Goal: Task Accomplishment & Management: Manage account settings

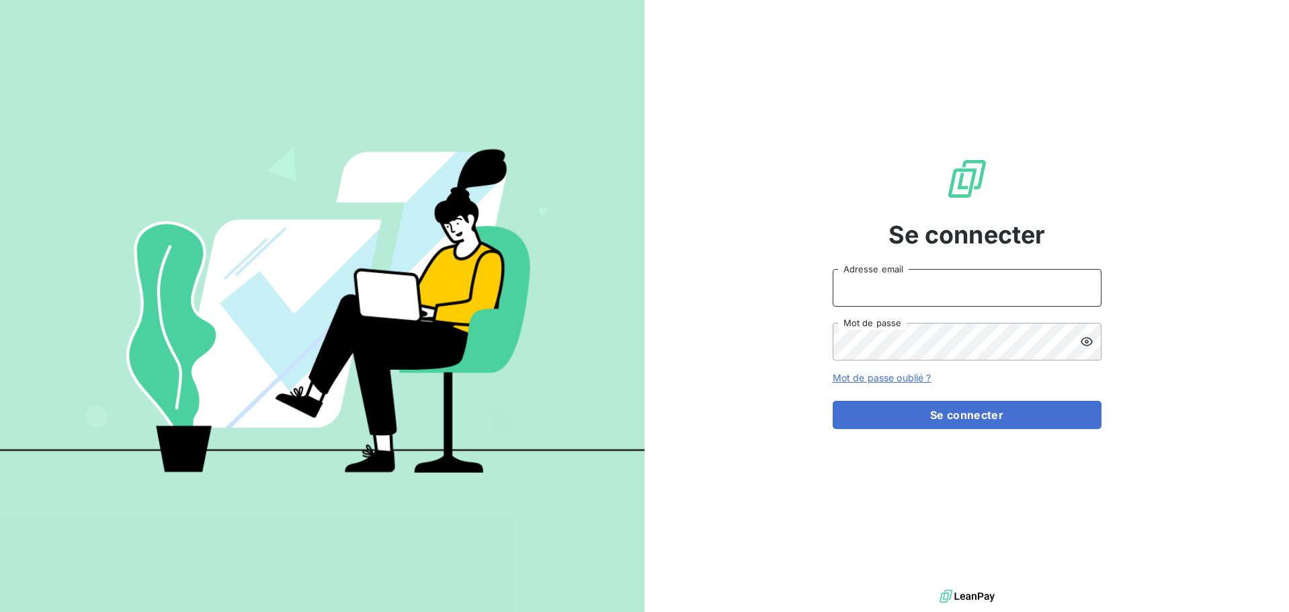
type input "[PERSON_NAME][EMAIL_ADDRESS][DOMAIN_NAME]"
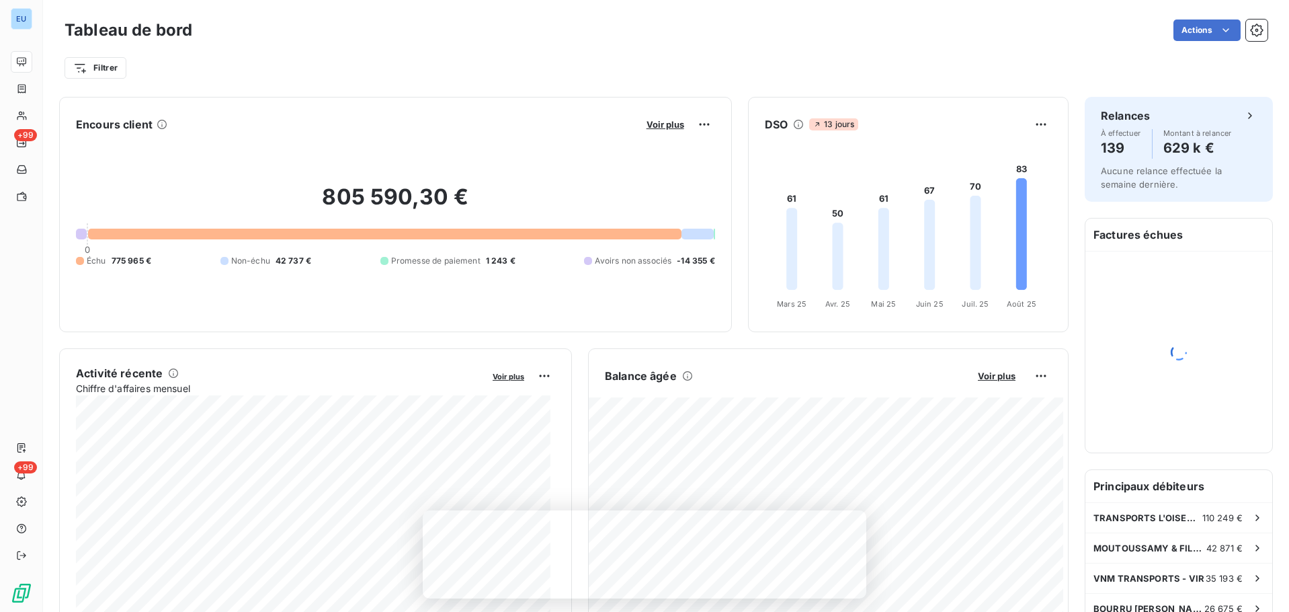
click at [491, 175] on div "805 590,30 € 0 Échu 775 965 € Non-échu 42 737 € Promesse de paiement 1 243 € Av…" at bounding box center [395, 225] width 639 height 180
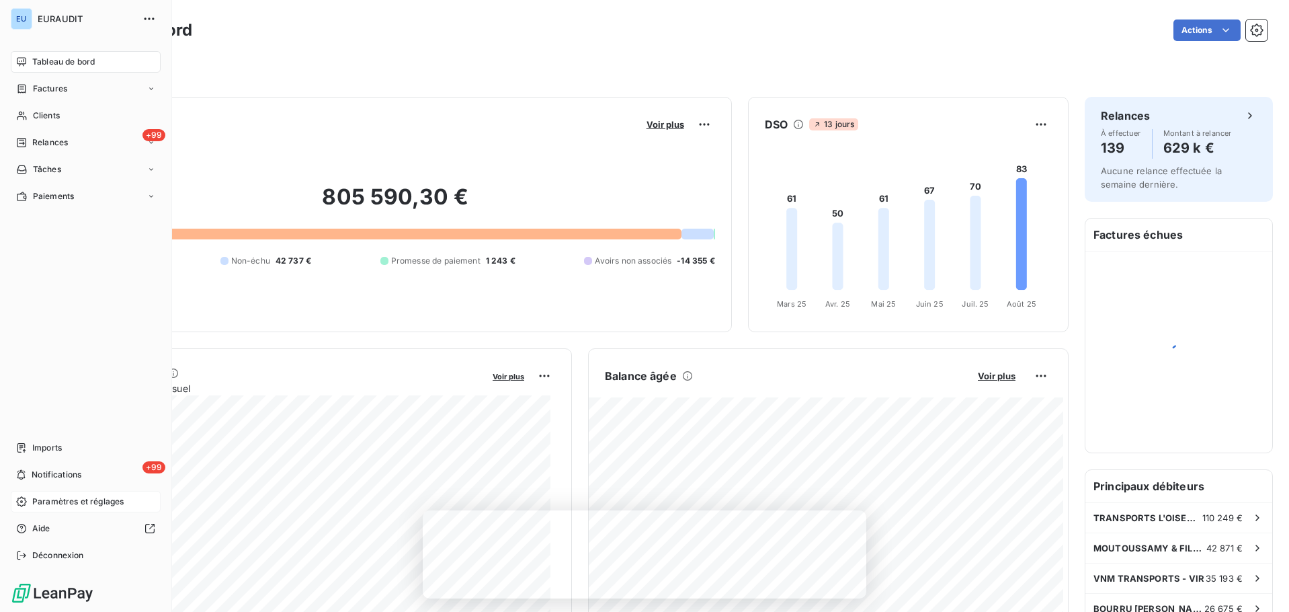
click at [80, 505] on span "Paramètres et réglages" at bounding box center [77, 501] width 91 height 12
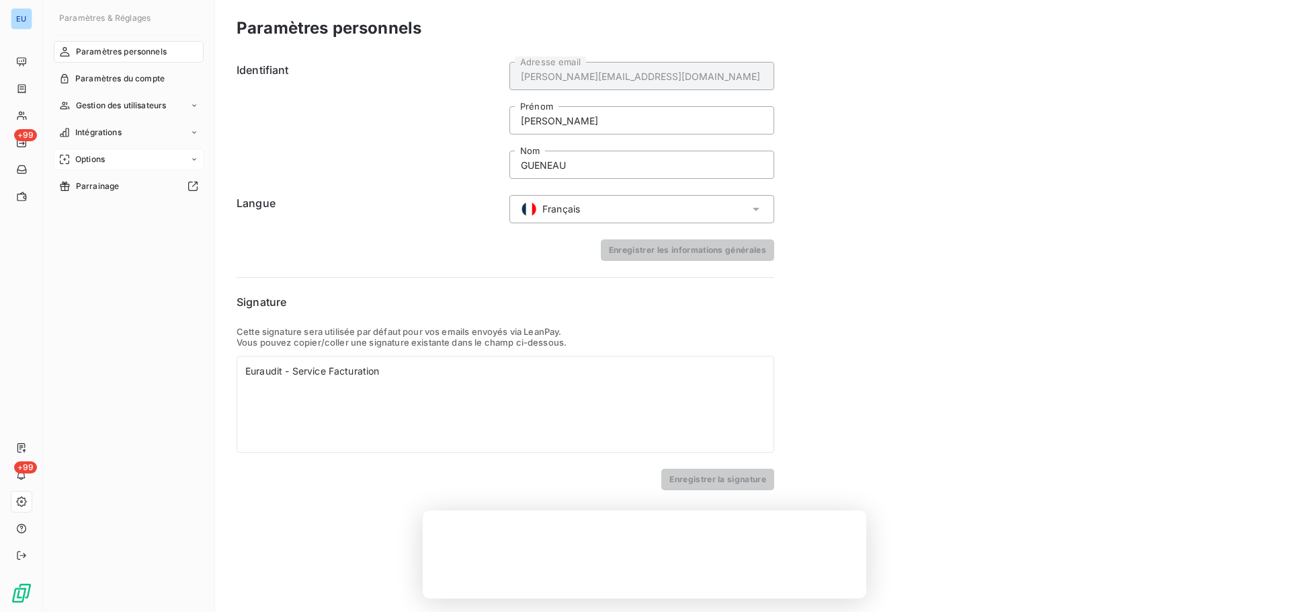
click at [189, 166] on div "Options" at bounding box center [129, 160] width 150 height 22
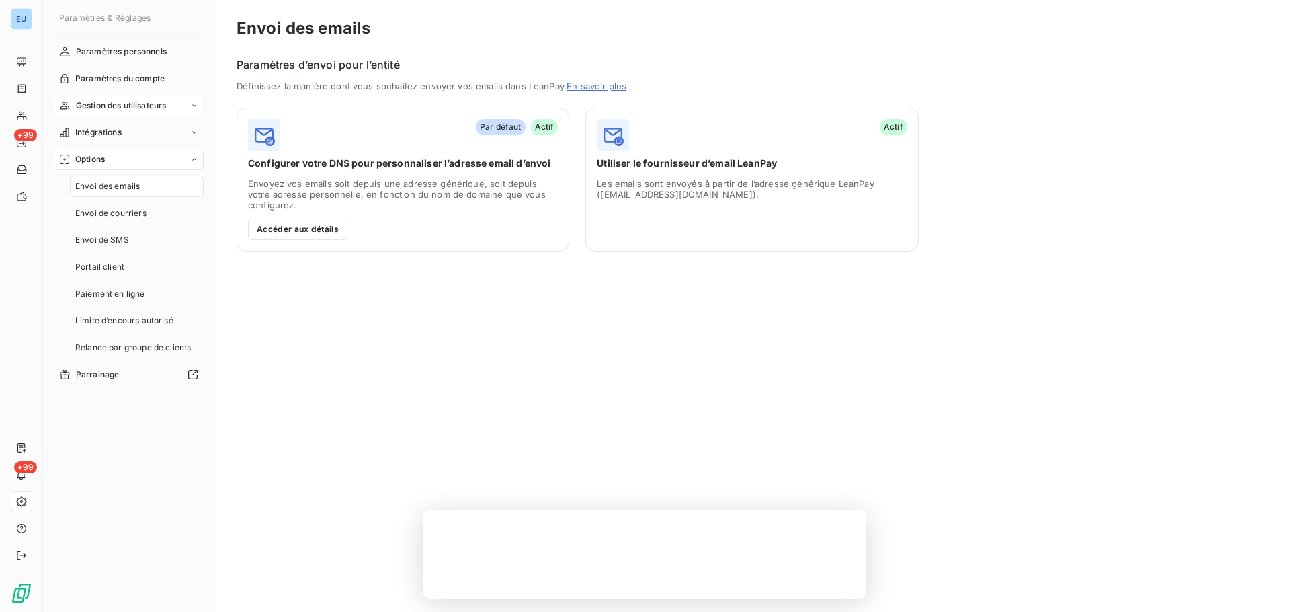
click at [190, 100] on div "Gestion des utilisateurs" at bounding box center [129, 106] width 150 height 22
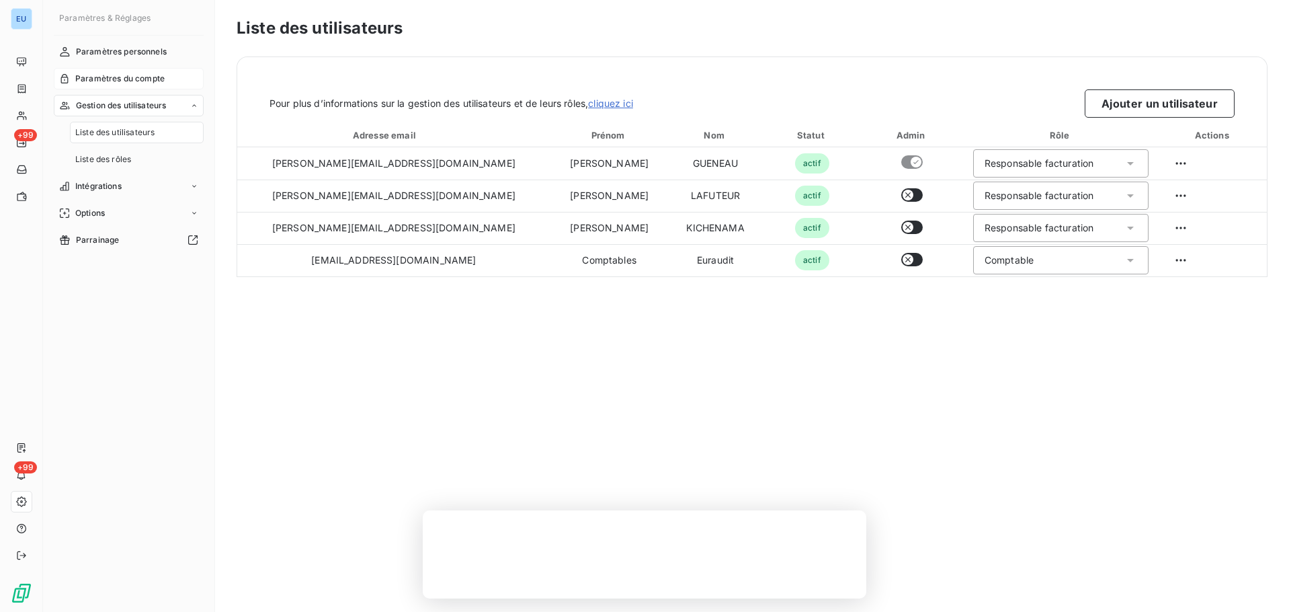
click at [144, 71] on div "Paramètres du compte" at bounding box center [129, 79] width 150 height 22
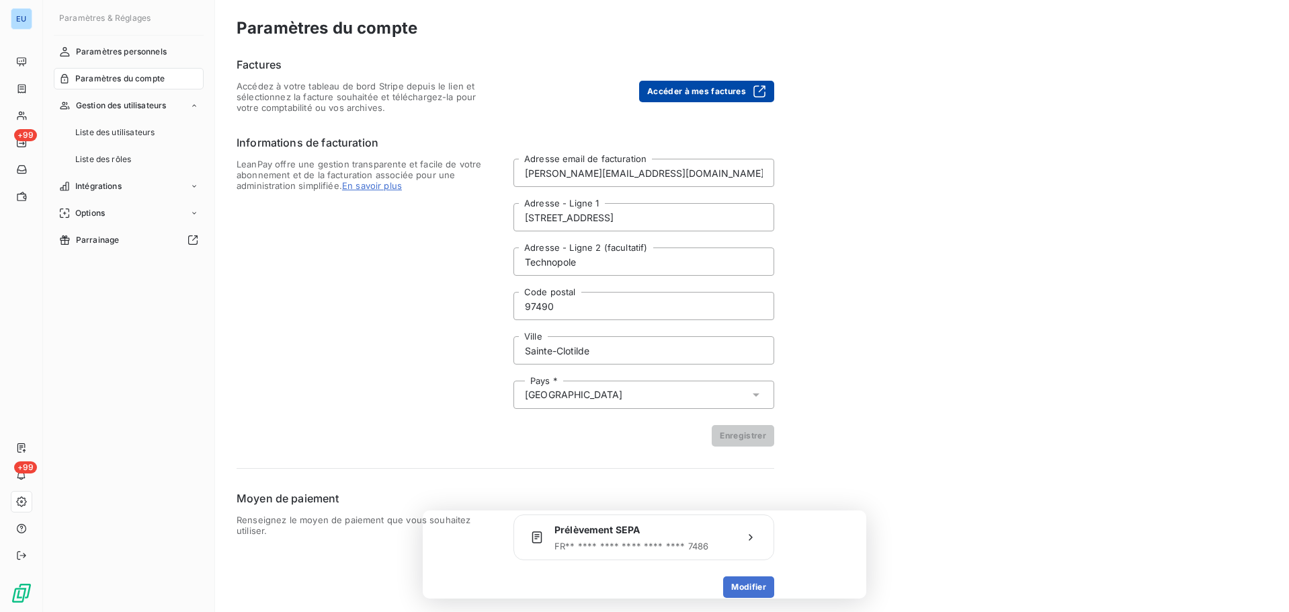
drag, startPoint x: 707, startPoint y: 86, endPoint x: 691, endPoint y: 101, distance: 21.9
click at [706, 87] on button "Accéder à mes factures" at bounding box center [706, 92] width 135 height 22
